Goal: Transaction & Acquisition: Book appointment/travel/reservation

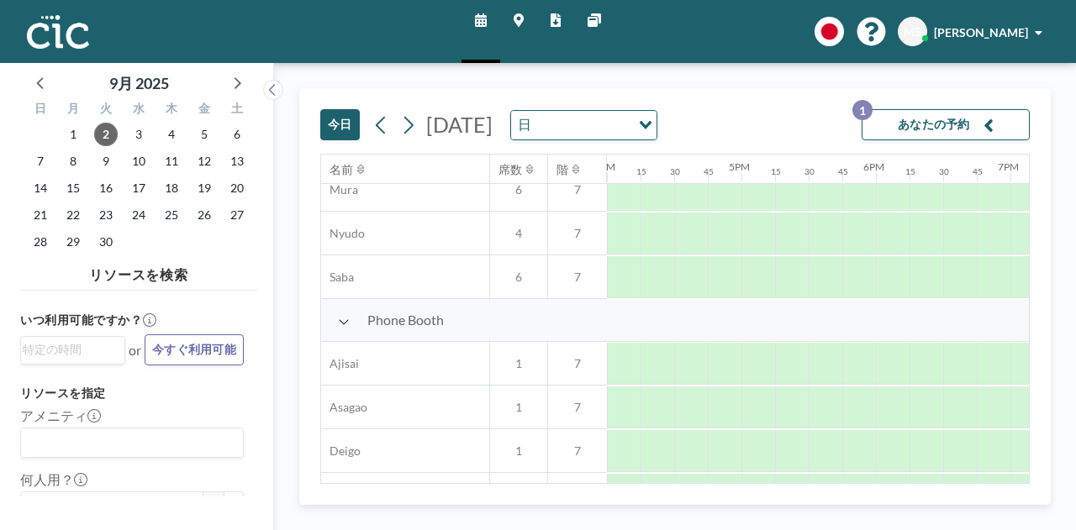
scroll to position [353, 2152]
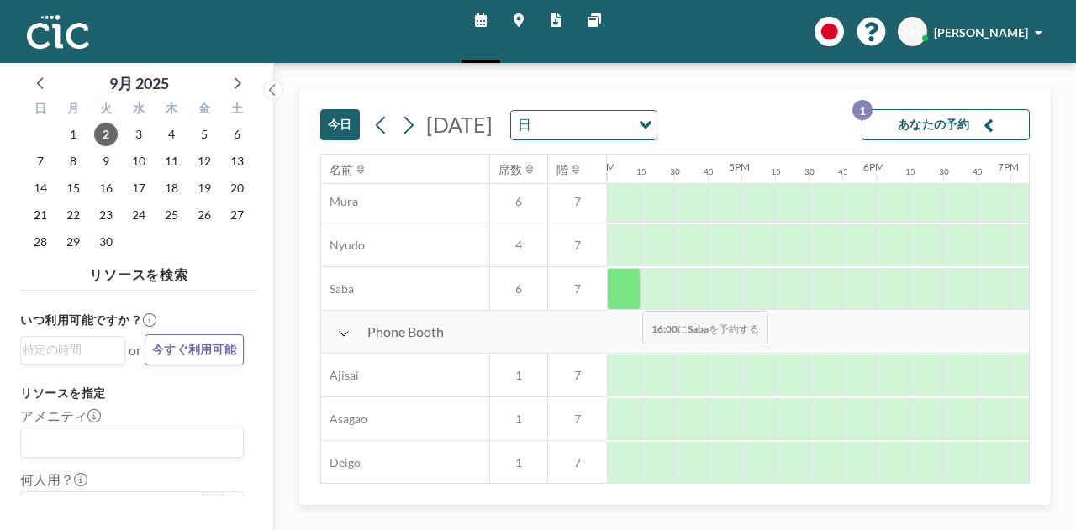
click at [629, 298] on div at bounding box center [624, 289] width 34 height 42
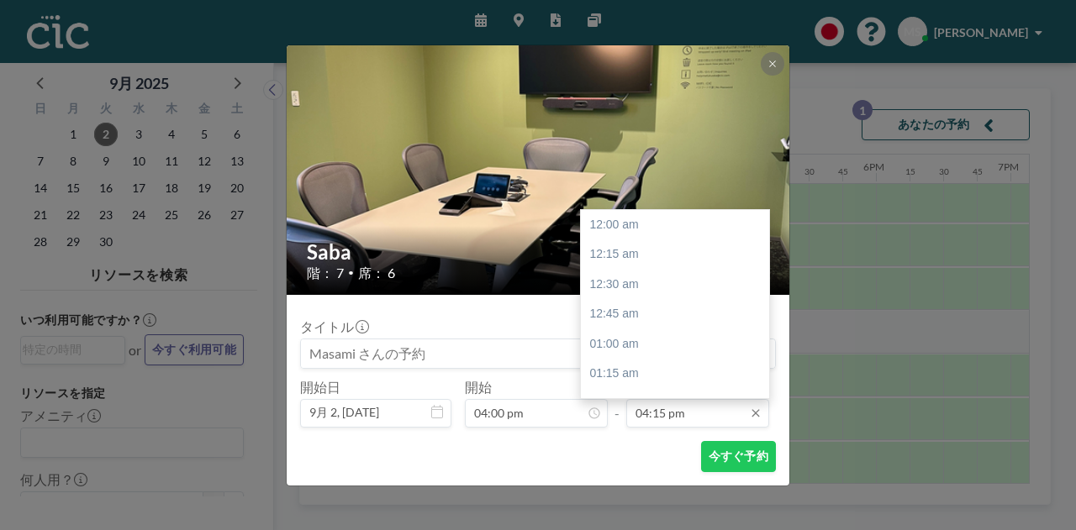
scroll to position [1945, 0]
click at [669, 416] on input "04:15 pm" at bounding box center [697, 413] width 143 height 29
click at [665, 314] on div "05:00 pm" at bounding box center [679, 314] width 197 height 30
type input "05:00 pm"
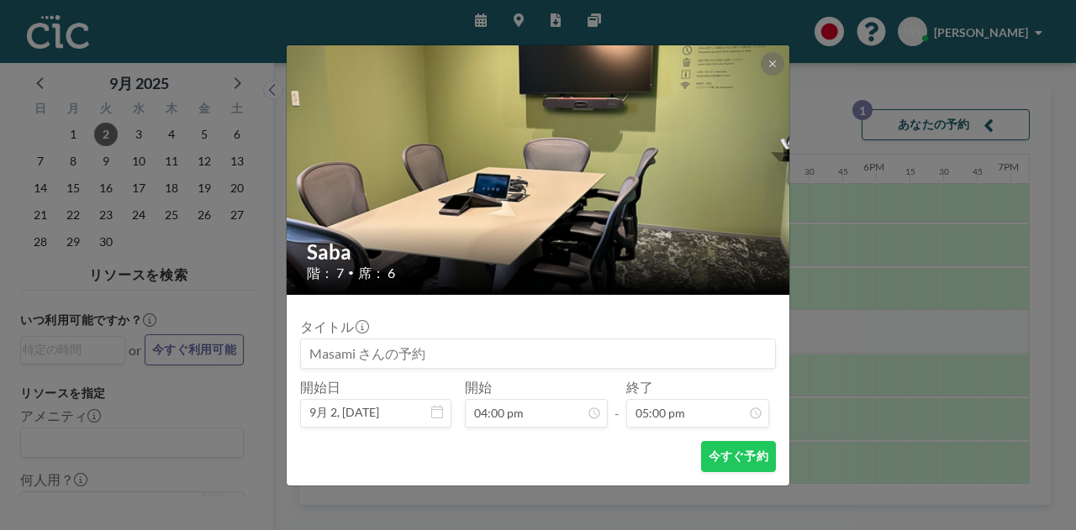
click at [608, 312] on div "タイトル 開始日 9月 2, [DATE] 開始 04:00 pm - 終了 05:00 pm 12:00 am 12:15 am 12:30 am 12:4…" at bounding box center [538, 368] width 476 height 119
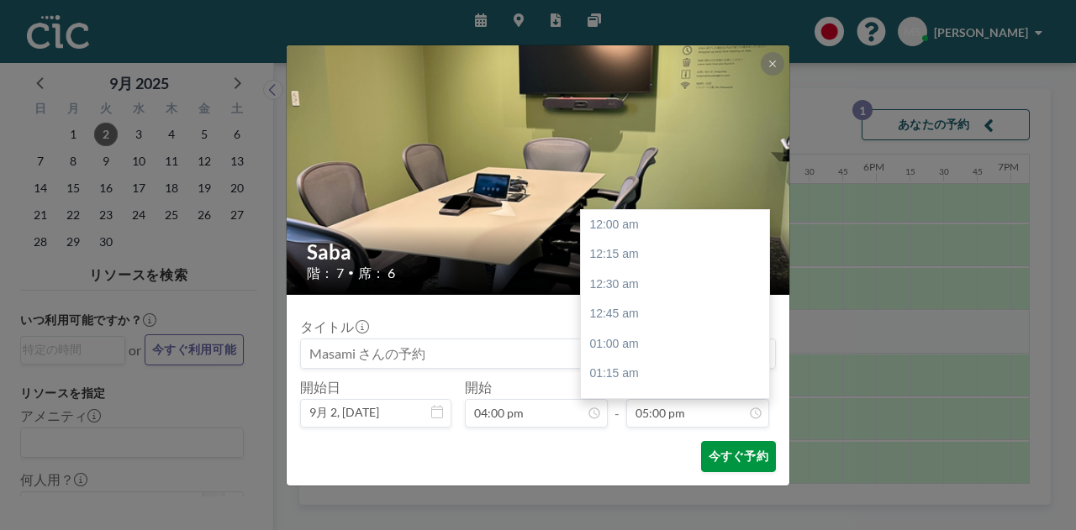
scroll to position [2034, 0]
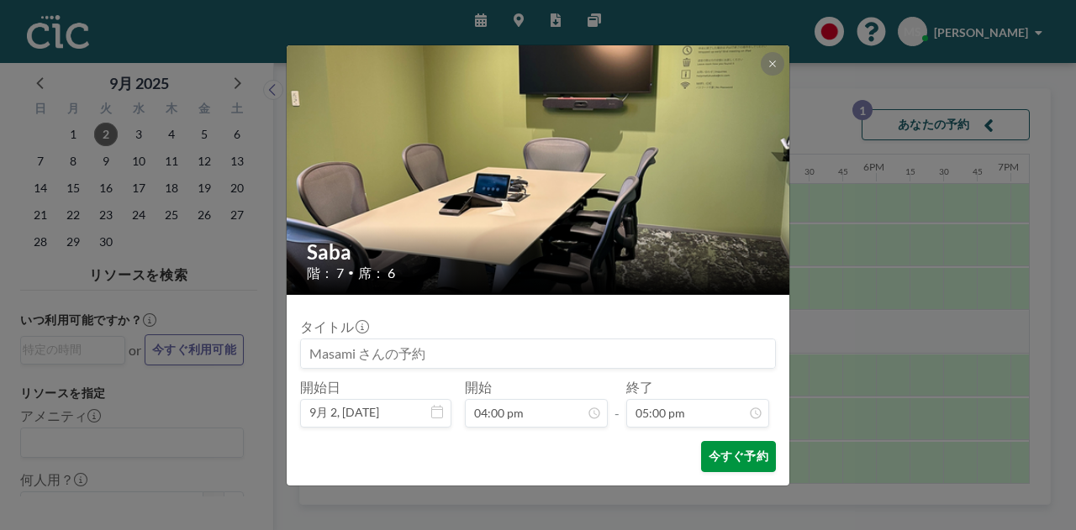
click at [731, 461] on button "今すぐ予約" at bounding box center [738, 456] width 75 height 31
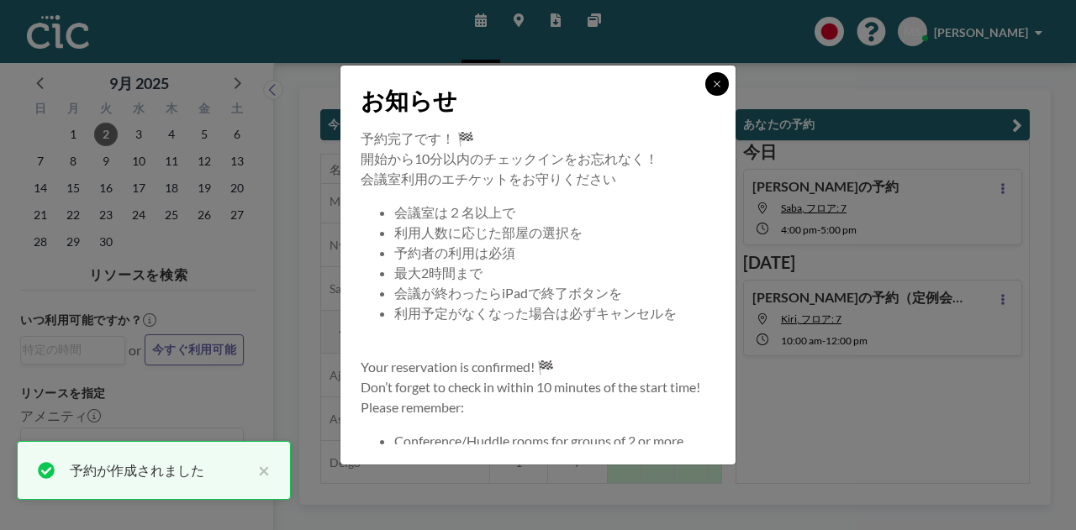
click at [713, 78] on button at bounding box center [717, 84] width 24 height 24
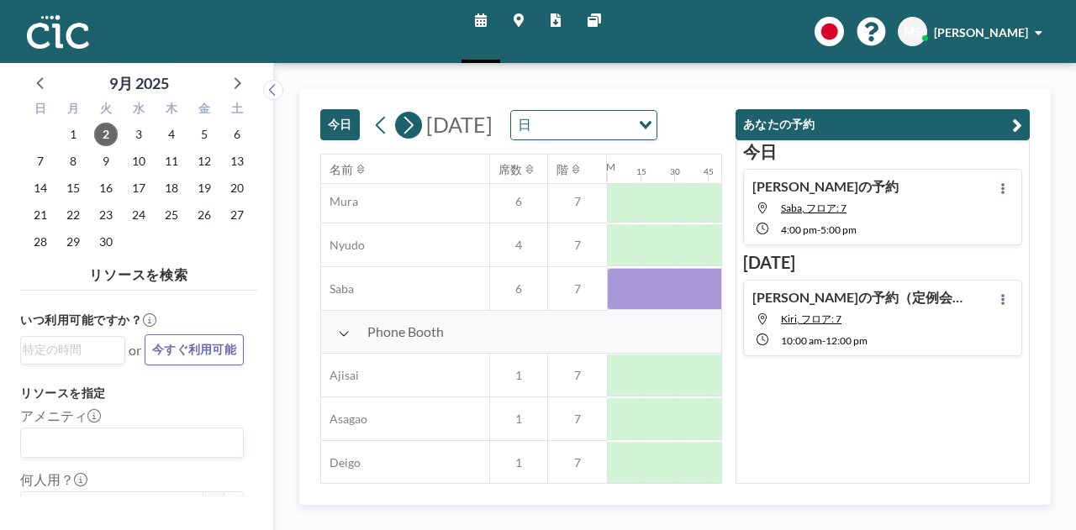
click at [400, 138] on icon at bounding box center [408, 125] width 16 height 25
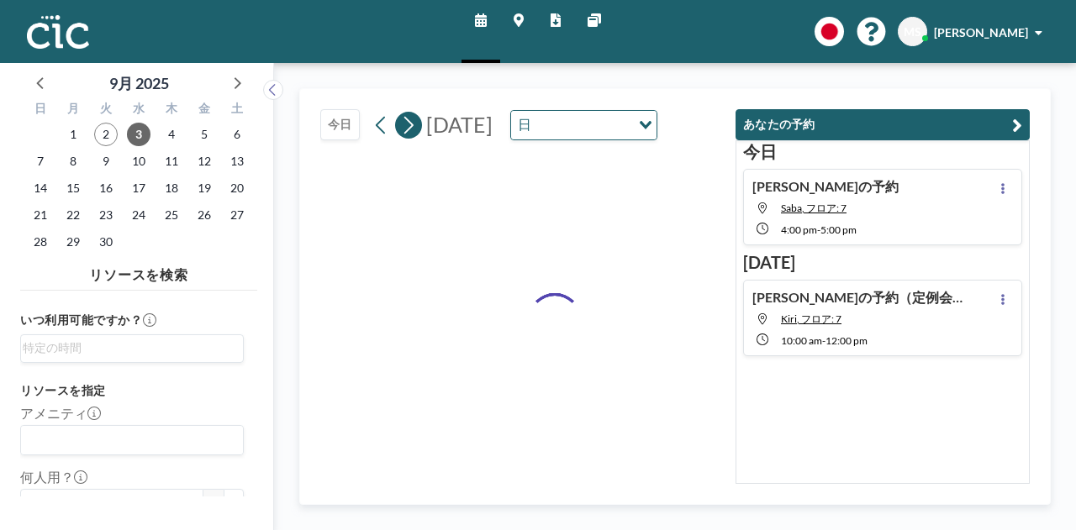
click at [400, 138] on icon at bounding box center [408, 125] width 16 height 25
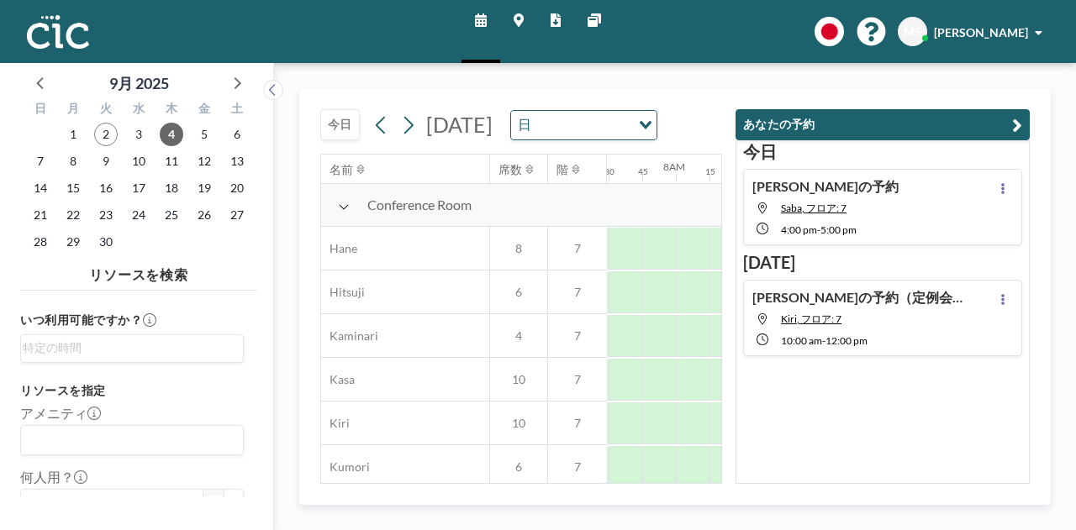
scroll to position [0, 1042]
click at [972, 121] on button "あなたの予約" at bounding box center [883, 124] width 294 height 31
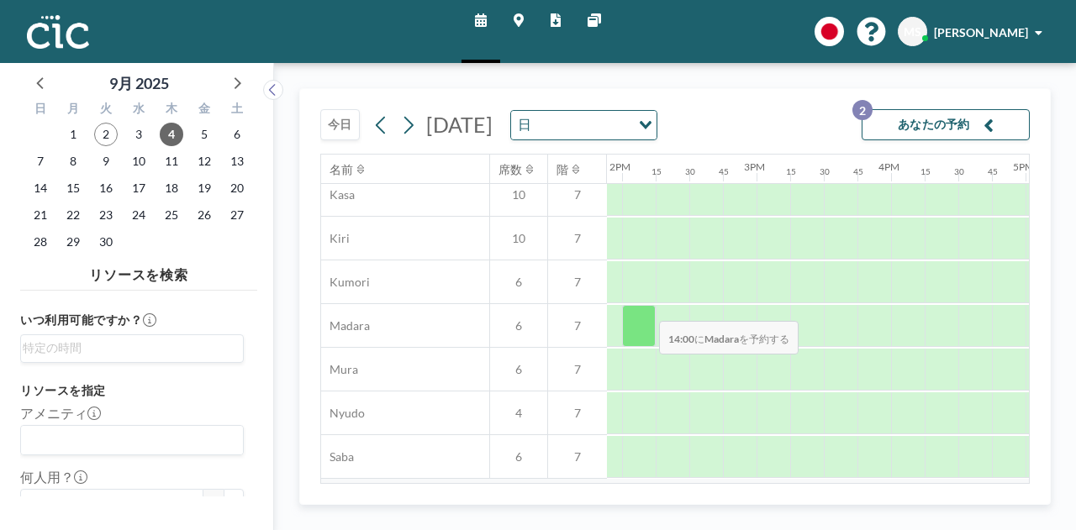
scroll to position [252, 1868]
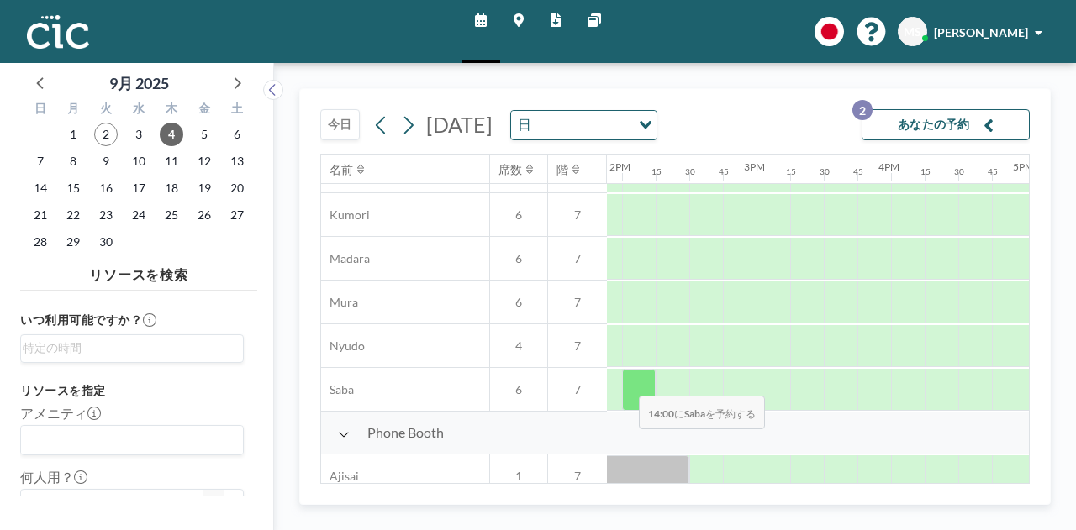
click at [625, 383] on div at bounding box center [639, 390] width 34 height 42
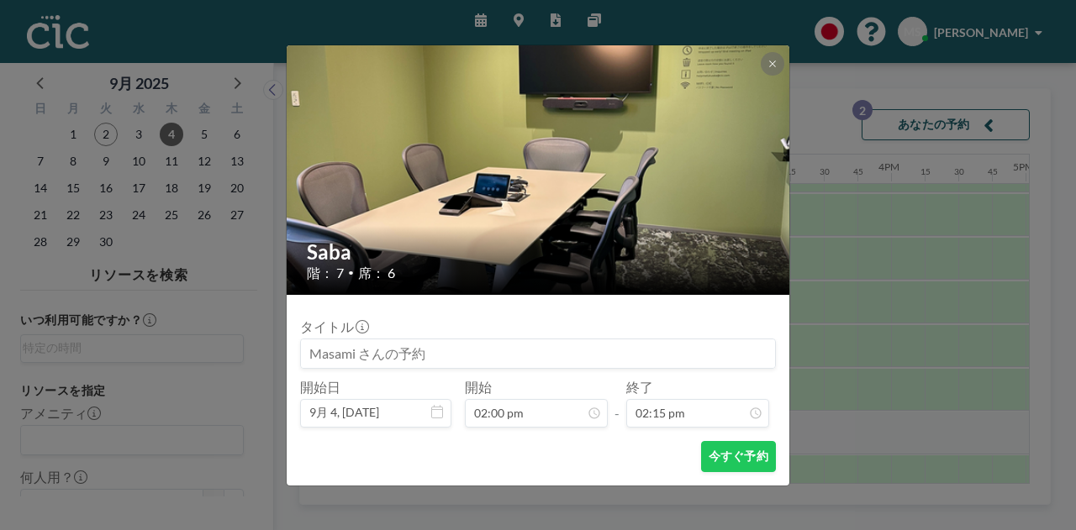
scroll to position [1706, 0]
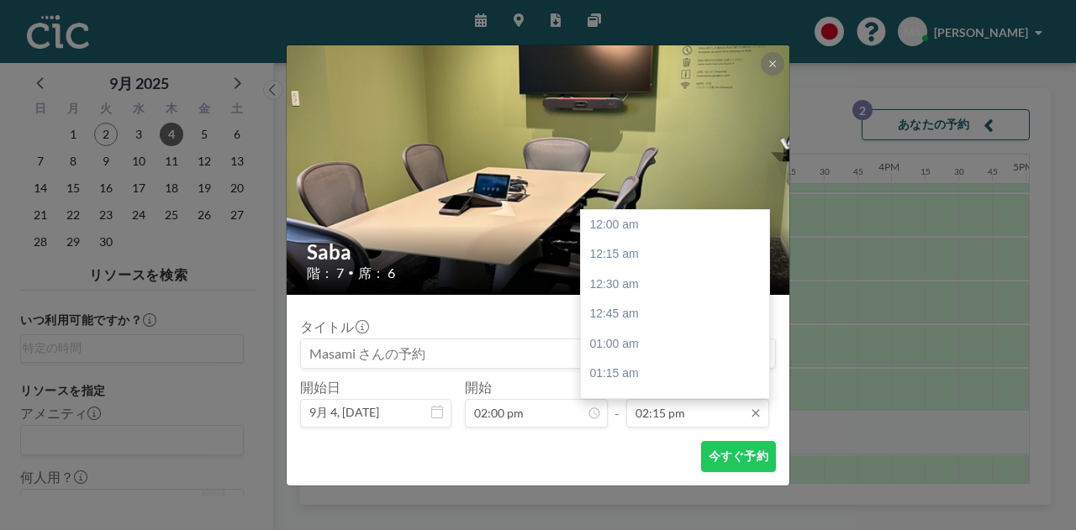
click at [652, 414] on input "02:15 pm" at bounding box center [697, 413] width 143 height 29
click at [672, 322] on div "03:00 pm" at bounding box center [679, 314] width 197 height 30
type input "03:00 pm"
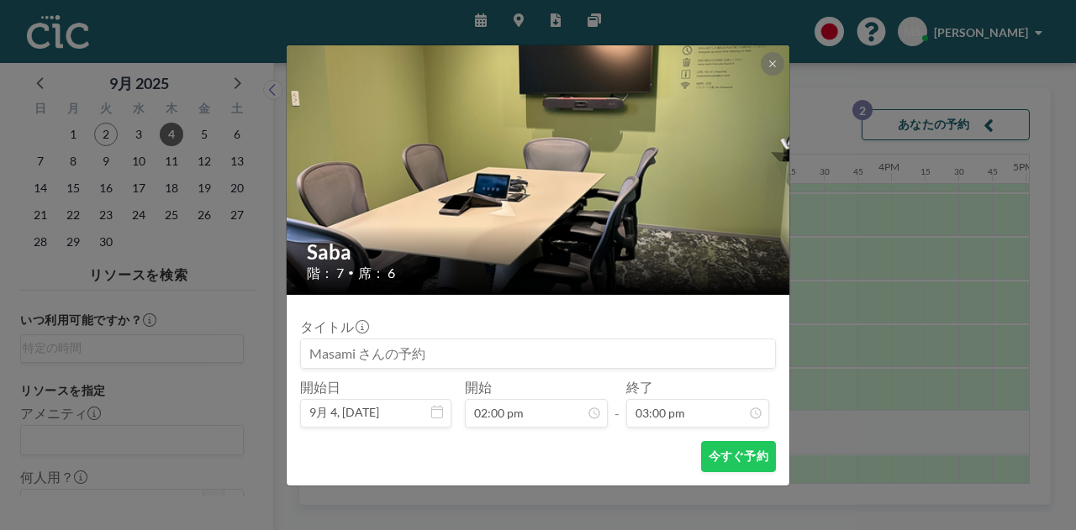
scroll to position [1796, 0]
click at [736, 457] on button "今すぐ予約" at bounding box center [738, 456] width 75 height 31
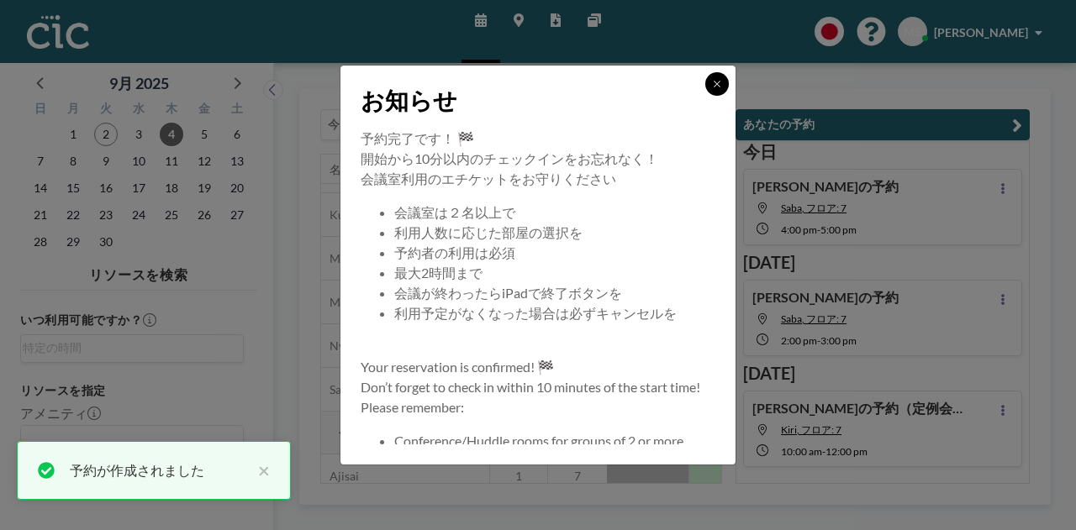
click at [720, 83] on icon at bounding box center [717, 84] width 10 height 10
